Goal: Transaction & Acquisition: Subscribe to service/newsletter

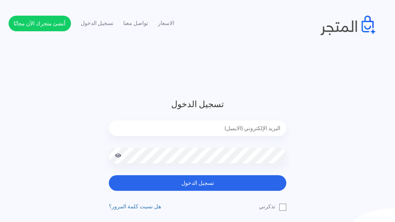
type input "abdebellal@hotmail.com"
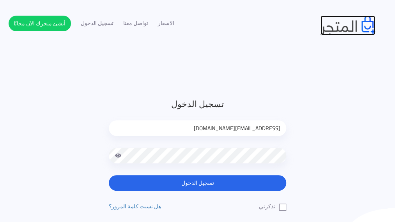
click at [346, 31] on img at bounding box center [348, 26] width 55 height 20
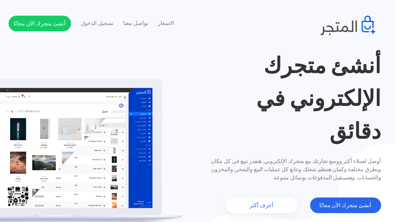
click at [82, 150] on div "أنشئ متجرك الإلكتروني في دقائق أوصل لعملاء أكثر ووسع تجارتك مع متجرك الإلكتروني…" at bounding box center [198, 131] width 379 height 164
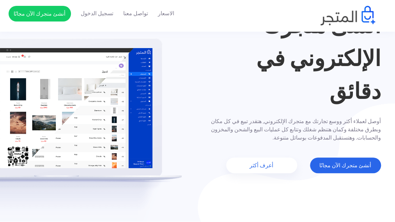
scroll to position [39, 0]
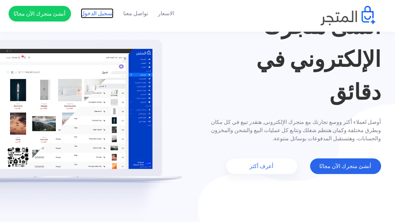
click at [100, 13] on link "تسجيل الدخول" at bounding box center [97, 13] width 33 height 8
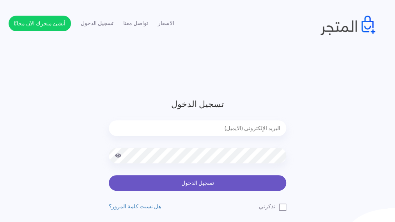
type input "[EMAIL_ADDRESS][DOMAIN_NAME]"
click at [200, 182] on button "تسجيل الدخول" at bounding box center [198, 183] width 178 height 16
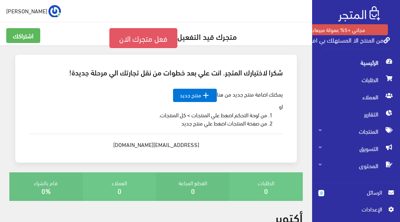
click at [149, 36] on link "فعل متجرك الان" at bounding box center [143, 38] width 68 height 20
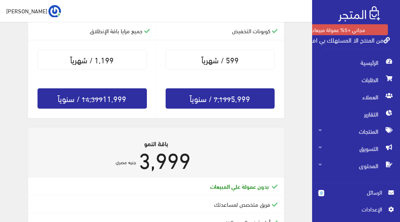
scroll to position [351, 0]
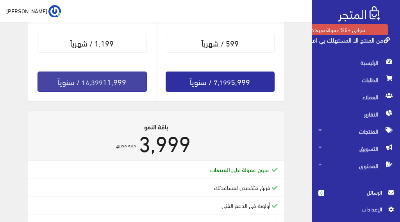
click at [103, 81] on s "14,399" at bounding box center [92, 81] width 21 height 13
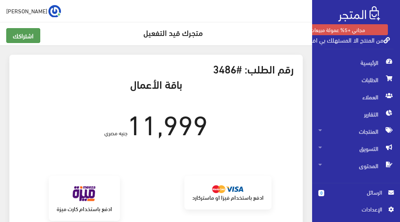
click at [28, 39] on link "اشتراكك" at bounding box center [23, 35] width 34 height 15
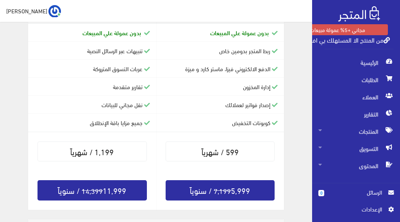
scroll to position [312, 0]
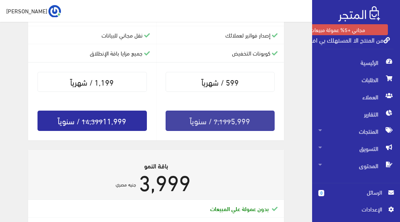
click at [212, 123] on link "7,199 5,999 / سنوياً" at bounding box center [219, 120] width 109 height 20
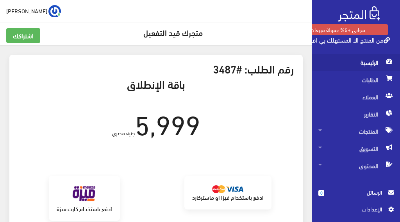
click at [375, 60] on span "الرئيسية" at bounding box center [355, 62] width 75 height 17
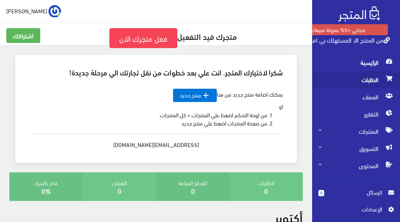
click at [371, 77] on span "الطلبات" at bounding box center [355, 79] width 75 height 17
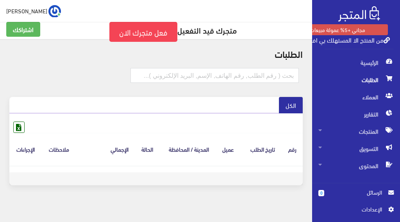
scroll to position [12, 0]
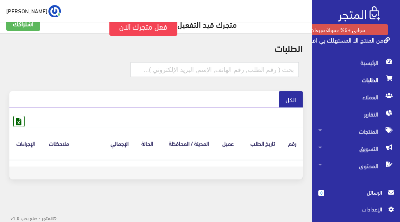
click at [375, 194] on span "الرسائل" at bounding box center [356, 192] width 52 height 9
